Goal: Task Accomplishment & Management: Manage account settings

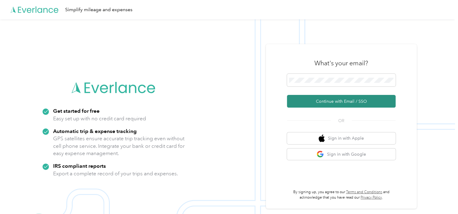
click at [345, 104] on button "Continue with Email / SSO" at bounding box center [341, 101] width 109 height 13
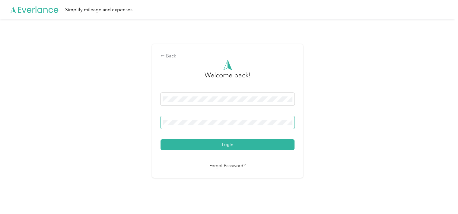
click at [161, 139] on button "Login" at bounding box center [228, 144] width 134 height 11
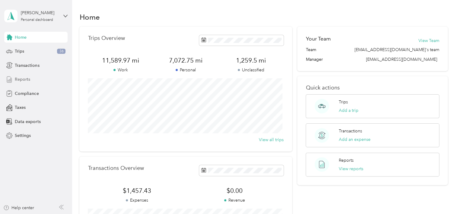
click at [23, 78] on span "Reports" at bounding box center [22, 79] width 15 height 6
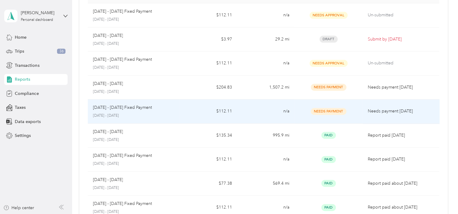
scroll to position [30, 0]
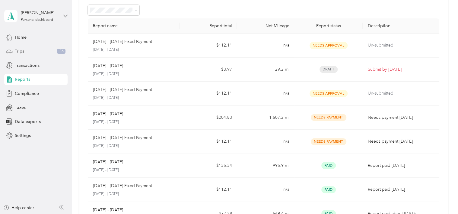
click at [22, 51] on span "Trips" at bounding box center [19, 51] width 9 height 6
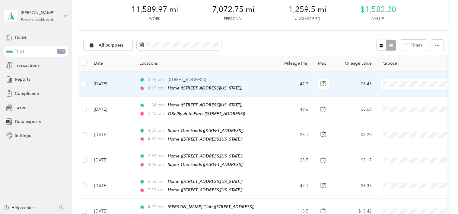
click at [395, 86] on span at bounding box center [418, 83] width 75 height 11
click at [406, 104] on span "Personal" at bounding box center [424, 105] width 56 height 6
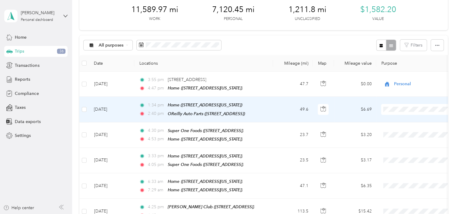
click at [406, 127] on span "Personal" at bounding box center [424, 130] width 56 height 6
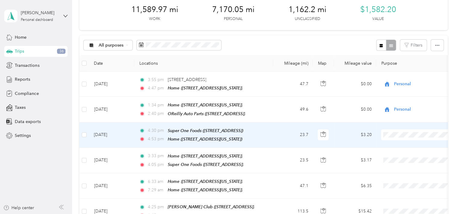
click at [405, 152] on span "Personal" at bounding box center [424, 155] width 56 height 6
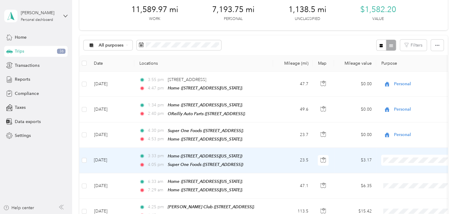
click at [403, 180] on span "Personal" at bounding box center [424, 179] width 56 height 6
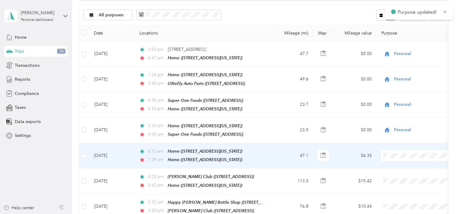
scroll to position [91, 0]
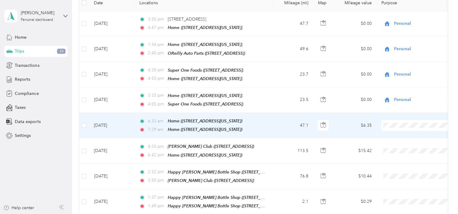
click at [412, 141] on span "Personal" at bounding box center [424, 143] width 56 height 6
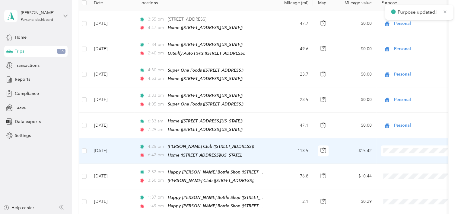
click at [408, 170] on li "Personal" at bounding box center [418, 169] width 75 height 11
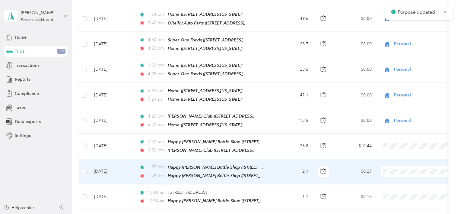
scroll to position [151, 0]
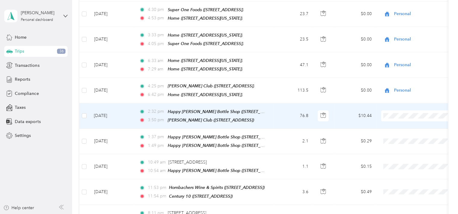
click at [415, 115] on span at bounding box center [418, 115] width 75 height 11
click at [408, 129] on li "Personal" at bounding box center [418, 133] width 75 height 11
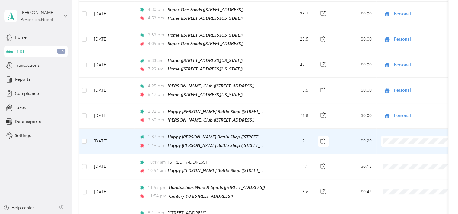
click at [409, 157] on span "Personal" at bounding box center [424, 158] width 56 height 6
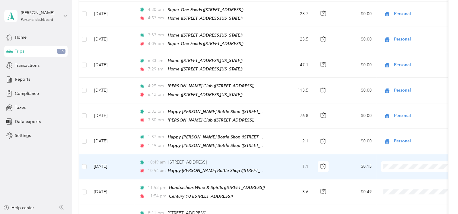
click at [406, 180] on span "Personal" at bounding box center [424, 183] width 56 height 6
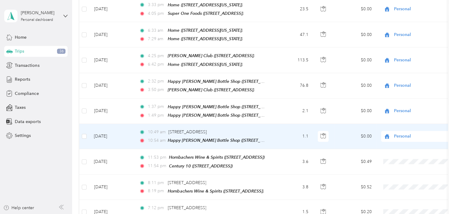
scroll to position [211, 0]
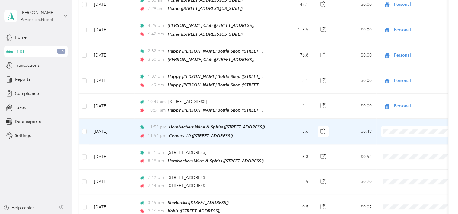
click at [409, 148] on li "Personal" at bounding box center [418, 147] width 75 height 11
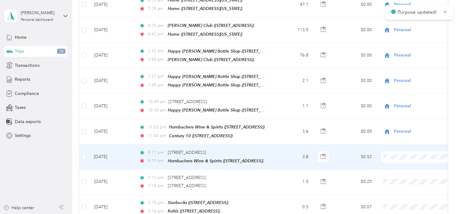
click at [408, 172] on span "Personal" at bounding box center [424, 170] width 56 height 6
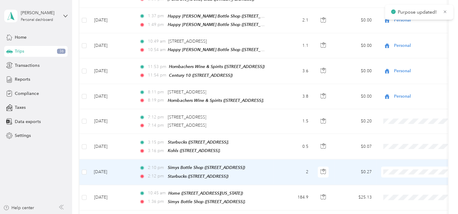
scroll to position [302, 0]
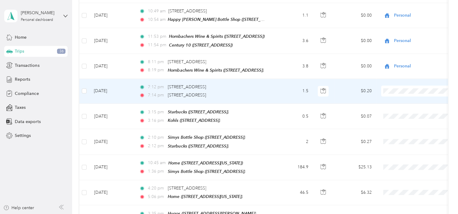
click at [410, 104] on span "Personal" at bounding box center [424, 106] width 56 height 6
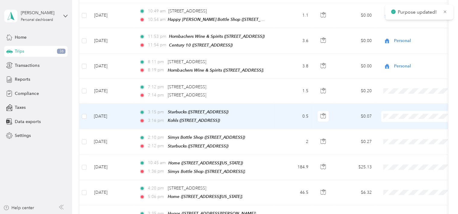
click at [409, 130] on span "Personal" at bounding box center [424, 131] width 56 height 6
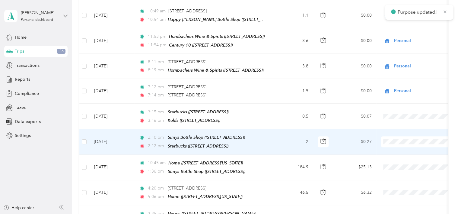
click at [406, 152] on li "Personal" at bounding box center [418, 156] width 75 height 11
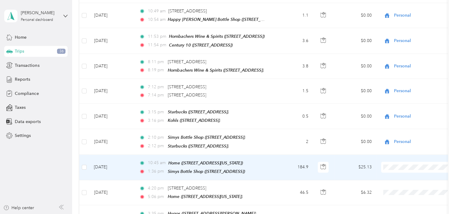
click at [404, 179] on span "Personal" at bounding box center [424, 180] width 56 height 6
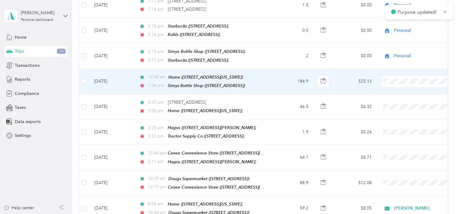
scroll to position [392, 0]
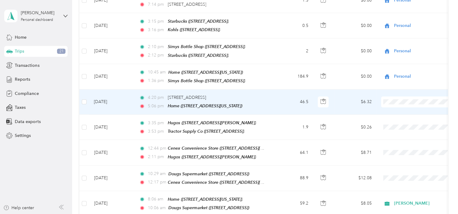
click at [393, 104] on icon at bounding box center [390, 104] width 8 height 5
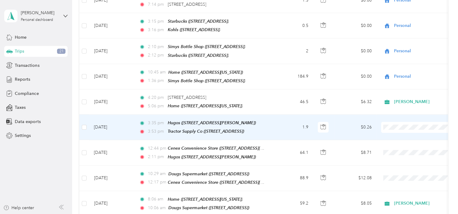
click at [396, 127] on span "[PERSON_NAME]" at bounding box center [424, 128] width 56 height 6
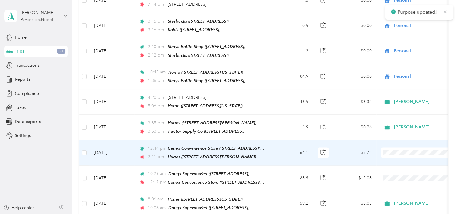
click at [394, 152] on span "[PERSON_NAME]" at bounding box center [419, 154] width 66 height 6
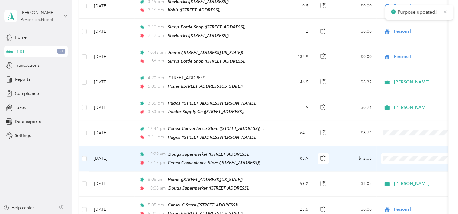
scroll to position [422, 0]
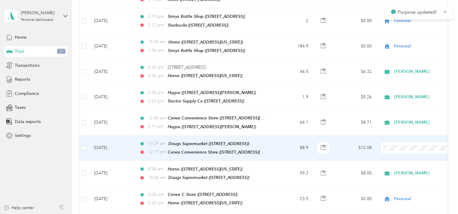
click at [395, 149] on li "[PERSON_NAME]" at bounding box center [418, 148] width 75 height 11
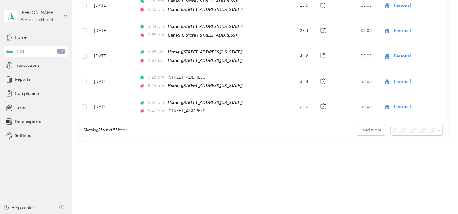
scroll to position [616, 0]
click at [360, 124] on button "Load more" at bounding box center [371, 129] width 30 height 11
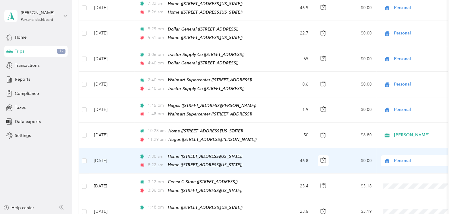
scroll to position [1098, 0]
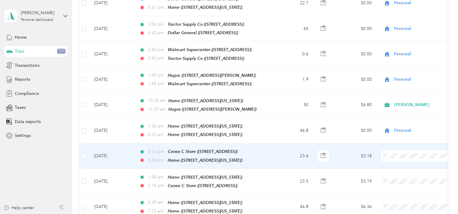
click at [399, 150] on span "Personal" at bounding box center [424, 151] width 56 height 6
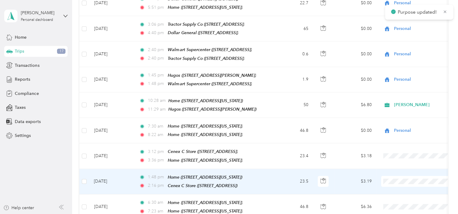
click at [398, 174] on span "Personal" at bounding box center [424, 174] width 56 height 6
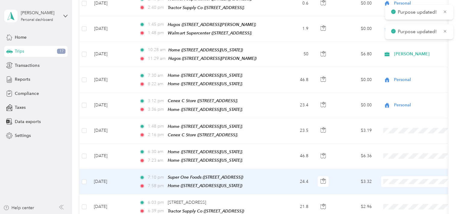
scroll to position [1159, 0]
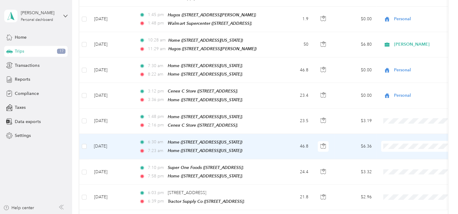
click at [396, 139] on span "Personal" at bounding box center [424, 140] width 56 height 6
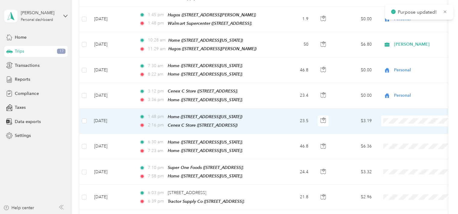
click at [395, 115] on span at bounding box center [418, 120] width 75 height 11
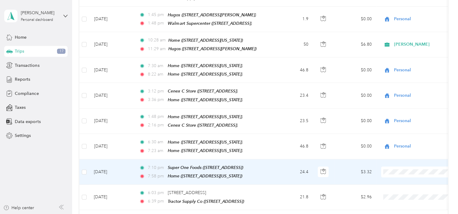
click at [398, 167] on li "Personal" at bounding box center [418, 165] width 75 height 11
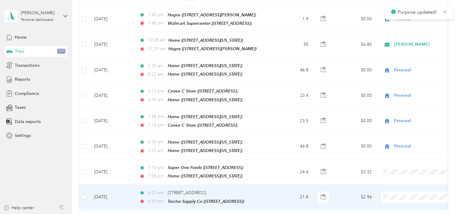
click at [398, 186] on li "Personal" at bounding box center [418, 189] width 75 height 11
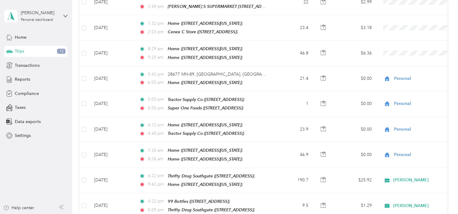
scroll to position [1521, 0]
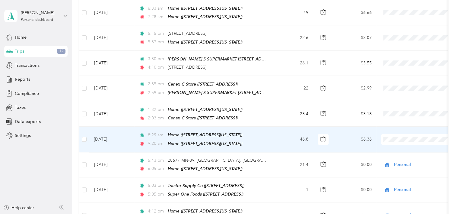
click at [401, 122] on span "Personal" at bounding box center [424, 124] width 56 height 6
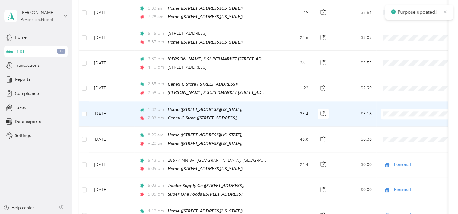
click at [402, 101] on span "Personal" at bounding box center [424, 100] width 56 height 6
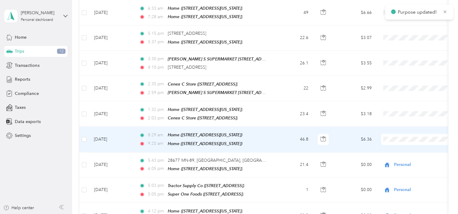
scroll to position [1491, 0]
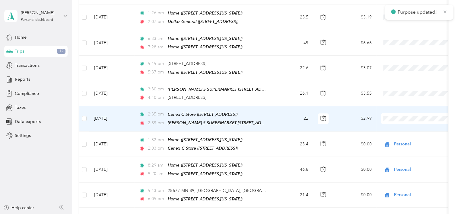
click at [396, 104] on span "Personal" at bounding box center [424, 105] width 56 height 6
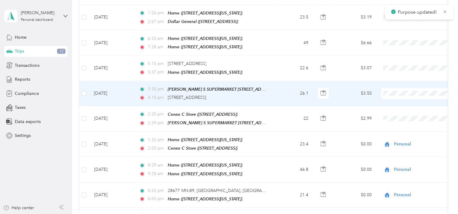
click at [399, 80] on span "Personal" at bounding box center [424, 80] width 56 height 6
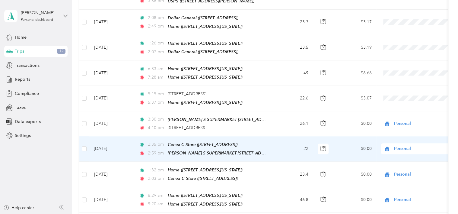
scroll to position [1430, 0]
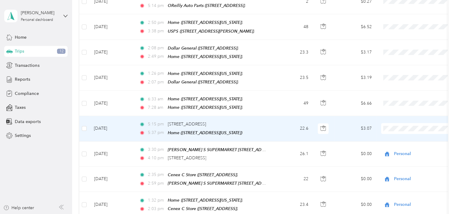
click at [400, 113] on span "Personal" at bounding box center [424, 115] width 56 height 6
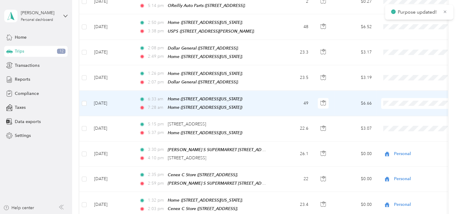
click at [399, 89] on span "Personal" at bounding box center [424, 91] width 56 height 6
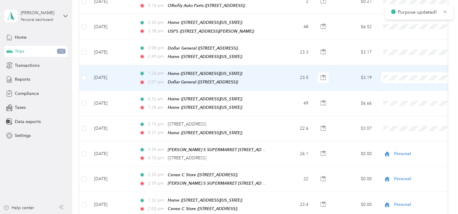
click at [398, 64] on span "Personal" at bounding box center [424, 66] width 56 height 6
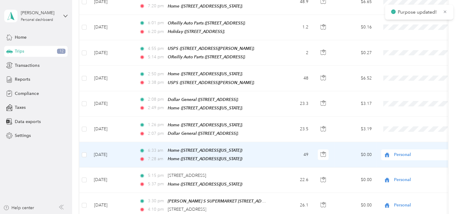
scroll to position [1370, 0]
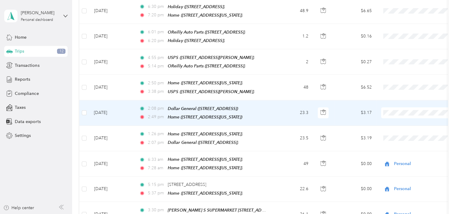
click at [399, 98] on li "Personal" at bounding box center [418, 102] width 75 height 11
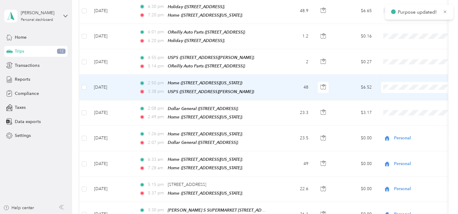
click at [400, 82] on span at bounding box center [418, 87] width 75 height 11
click at [403, 75] on span "Personal" at bounding box center [424, 77] width 56 height 6
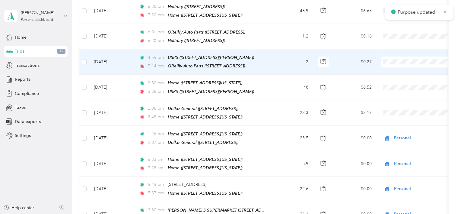
click at [396, 53] on span "Personal" at bounding box center [424, 52] width 56 height 6
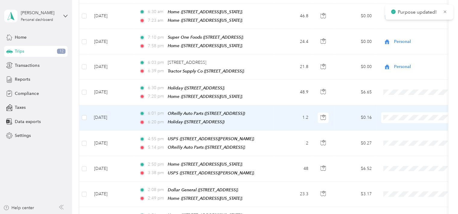
scroll to position [1280, 0]
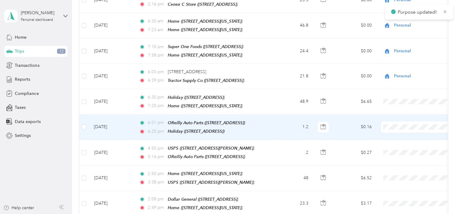
click at [398, 115] on li "Personal" at bounding box center [418, 118] width 75 height 11
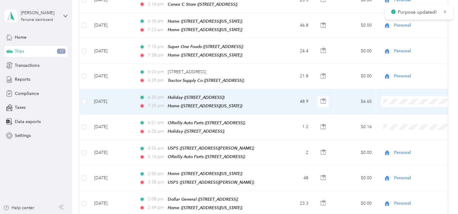
click at [394, 96] on span at bounding box center [418, 101] width 75 height 11
click at [399, 96] on span at bounding box center [418, 101] width 75 height 11
click at [395, 96] on span at bounding box center [418, 101] width 75 height 11
click at [399, 92] on span "Personal" at bounding box center [424, 94] width 56 height 6
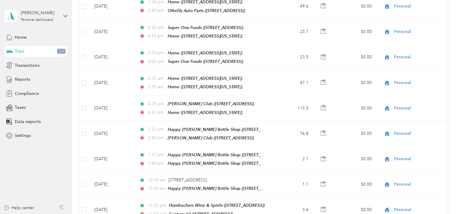
scroll to position [0, 0]
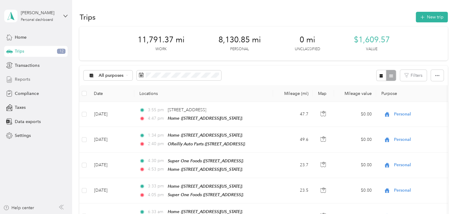
click at [26, 81] on span "Reports" at bounding box center [22, 79] width 15 height 6
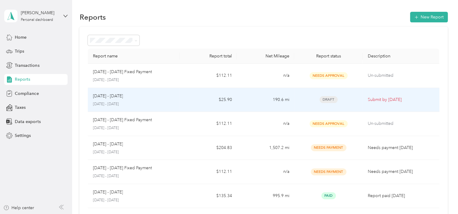
click at [387, 99] on p "Submit by [DATE]" at bounding box center [400, 99] width 67 height 7
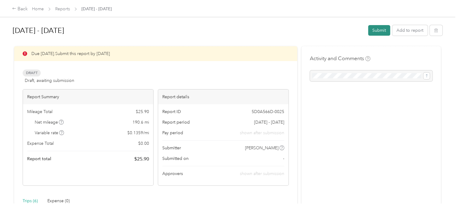
click at [377, 32] on button "Submit" at bounding box center [379, 30] width 22 height 11
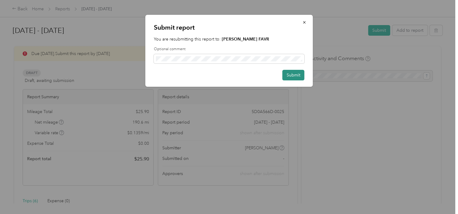
click at [292, 75] on button "Submit" at bounding box center [293, 75] width 22 height 11
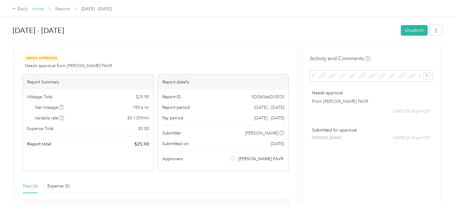
click at [37, 10] on link "Home" at bounding box center [38, 8] width 12 height 5
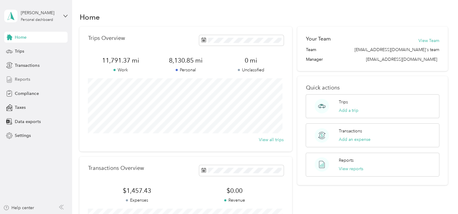
click at [22, 79] on span "Reports" at bounding box center [22, 79] width 15 height 6
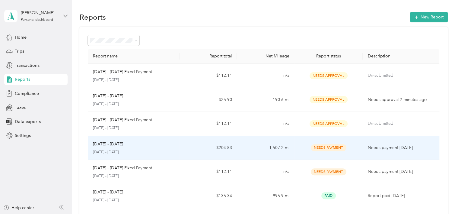
click at [360, 150] on td "Needs Payment" at bounding box center [328, 148] width 69 height 24
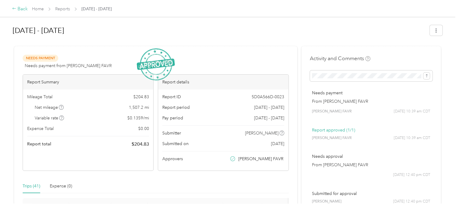
click at [17, 10] on div "Back" at bounding box center [20, 8] width 16 height 7
